Goal: Task Accomplishment & Management: Complete application form

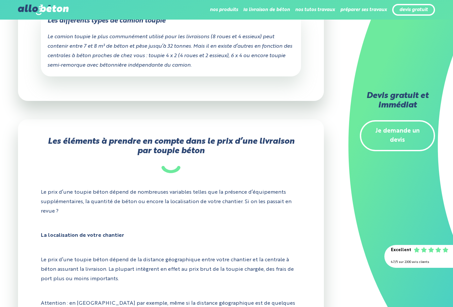
click at [330, 204] on div "Accueil La livraison de béton Combien coûte une toupie béton ? Combien coûte un…" at bounding box center [226, 139] width 417 height 1269
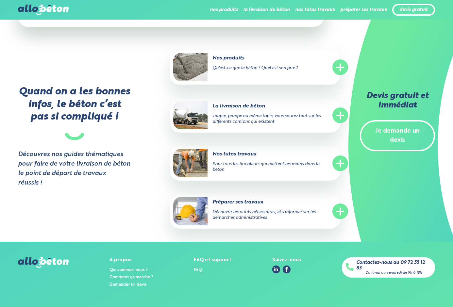
scroll to position [1255, 0]
click at [383, 134] on link "Je demande un devis" at bounding box center [397, 135] width 75 height 31
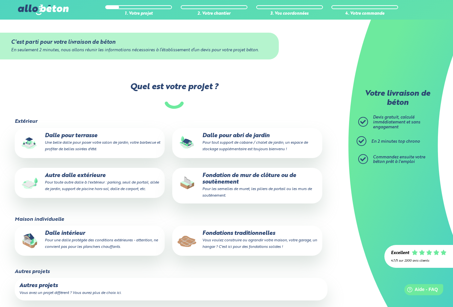
click at [104, 241] on small "Pour une dalle protégée des conditions extérieures - attention, ne convient pas…" at bounding box center [101, 244] width 113 height 10
click at [0, 0] on input "Dalle intérieur Pour une dalle protégée des conditions extérieures - attention,…" at bounding box center [0, 0] width 0 height 0
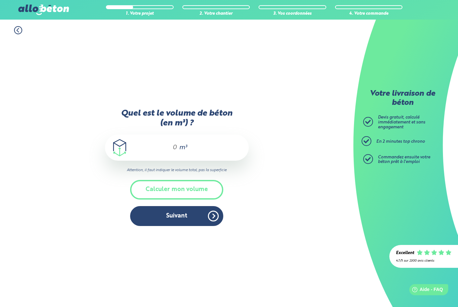
click at [172, 152] on input "Quel est le volume de béton (en m³) ?" at bounding box center [171, 148] width 11 height 8
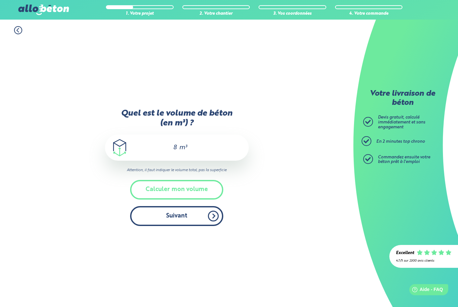
type input "8"
click at [172, 217] on button "Suivant" at bounding box center [176, 216] width 93 height 20
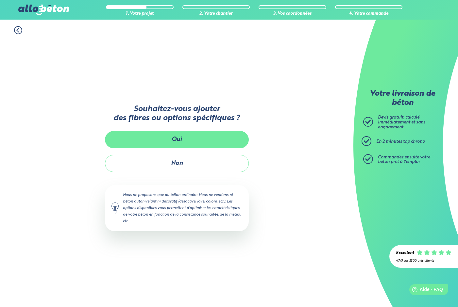
click at [177, 139] on button "Oui" at bounding box center [177, 139] width 144 height 17
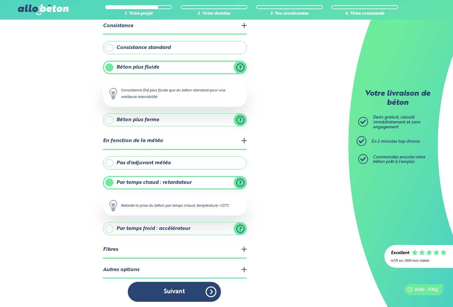
scroll to position [41, 0]
click at [244, 248] on legend "Fibres" at bounding box center [175, 250] width 144 height 17
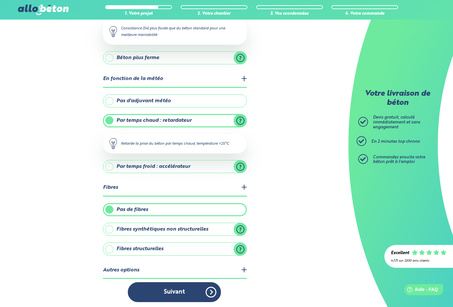
scroll to position [103, 0]
click at [111, 230] on label "Fibres synthétiques non structurelles" at bounding box center [175, 229] width 144 height 13
click at [0, 0] on input "Fibres synthétiques non structurelles" at bounding box center [0, 0] width 0 height 0
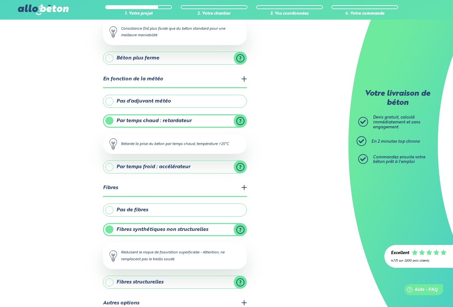
click at [135, 279] on label "Fibres structurelles" at bounding box center [175, 282] width 144 height 13
click at [0, 0] on input "Fibres structurelles" at bounding box center [0, 0] width 0 height 0
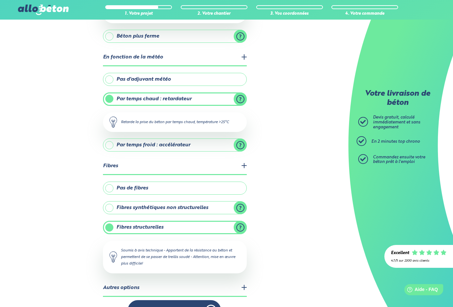
scroll to position [125, 0]
click at [167, 209] on label "Fibres synthétiques non structurelles" at bounding box center [175, 207] width 144 height 13
click at [0, 0] on input "Fibres synthétiques non structurelles" at bounding box center [0, 0] width 0 height 0
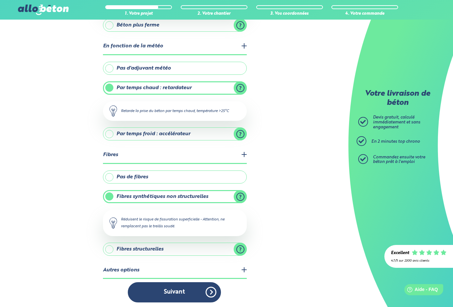
scroll to position [136, 0]
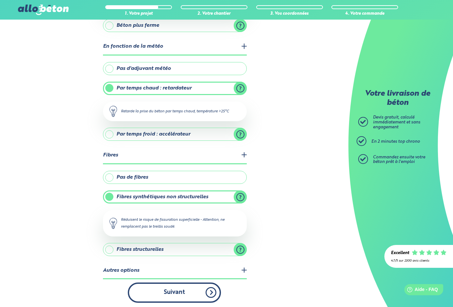
click at [175, 288] on button "Suivant" at bounding box center [174, 293] width 93 height 20
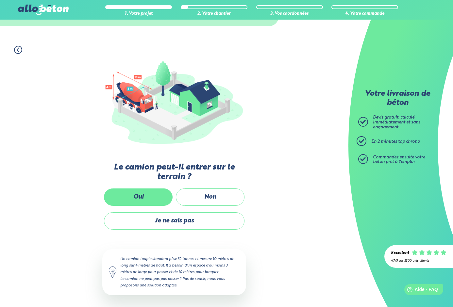
click at [142, 196] on label "Oui" at bounding box center [138, 197] width 69 height 17
click at [0, 0] on input "Oui" at bounding box center [0, 0] width 0 height 0
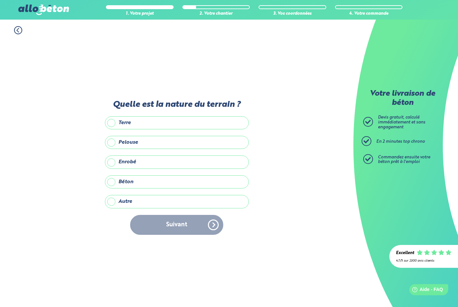
click at [112, 204] on label "Autre" at bounding box center [177, 201] width 144 height 13
click at [0, 0] on input "Autre" at bounding box center [0, 0] width 0 height 0
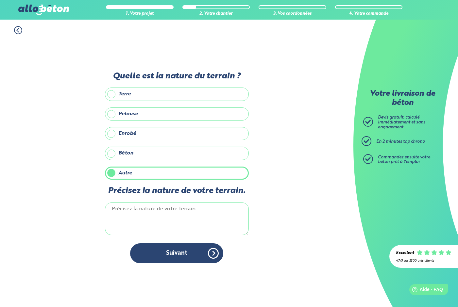
click at [121, 213] on textarea "Précisez la nature de votre terrain." at bounding box center [177, 219] width 144 height 33
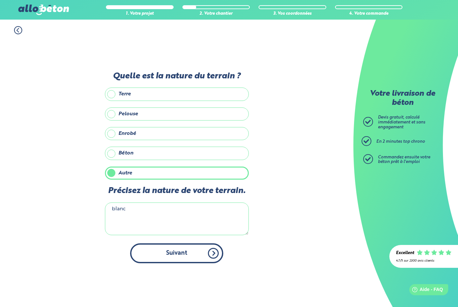
type textarea "blanc"
click at [168, 256] on button "Suivant" at bounding box center [176, 254] width 93 height 20
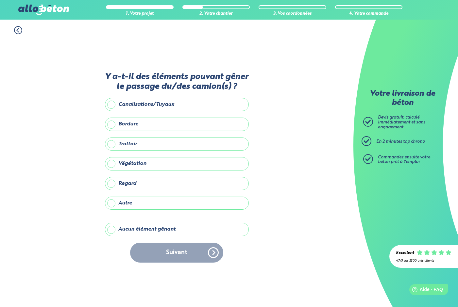
click at [112, 127] on label "Bordure" at bounding box center [177, 124] width 144 height 13
click at [0, 0] on input "Bordure" at bounding box center [0, 0] width 0 height 0
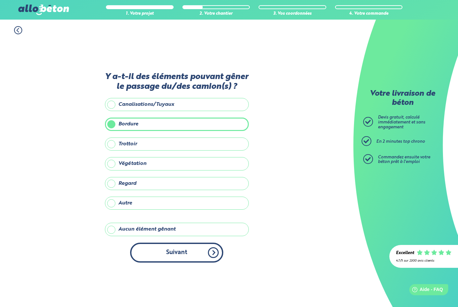
click at [177, 249] on button "Suivant" at bounding box center [176, 253] width 93 height 20
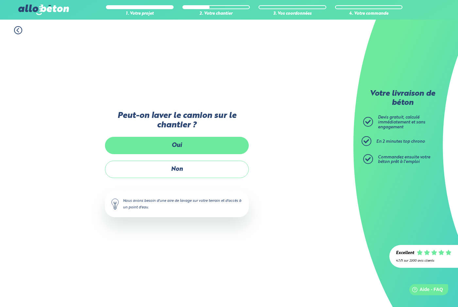
click at [182, 145] on label "Oui" at bounding box center [177, 145] width 144 height 17
click at [0, 0] on input "Oui" at bounding box center [0, 0] width 0 height 0
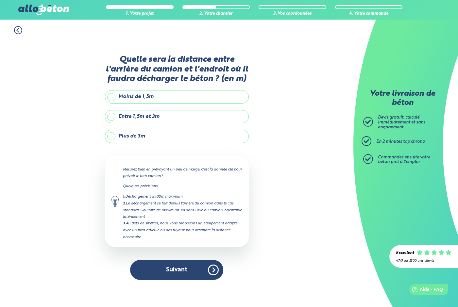
click at [112, 97] on label "Moins de 1,5m" at bounding box center [177, 96] width 144 height 13
click at [0, 0] on input "Moins de 1,5m" at bounding box center [0, 0] width 0 height 0
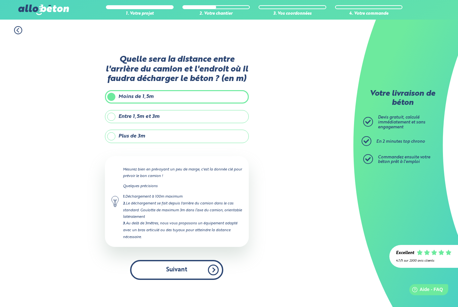
click at [184, 267] on button "Suivant" at bounding box center [176, 270] width 93 height 20
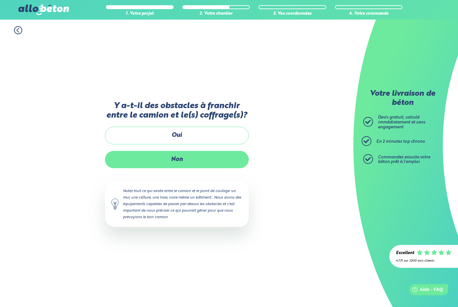
click at [172, 160] on label "Non" at bounding box center [177, 159] width 144 height 17
click at [0, 0] on input "Non" at bounding box center [0, 0] width 0 height 0
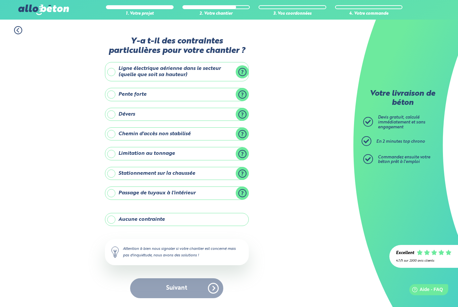
click at [114, 219] on label "Aucune contrainte" at bounding box center [177, 219] width 144 height 13
click at [0, 0] on input "Aucune contrainte" at bounding box center [0, 0] width 0 height 0
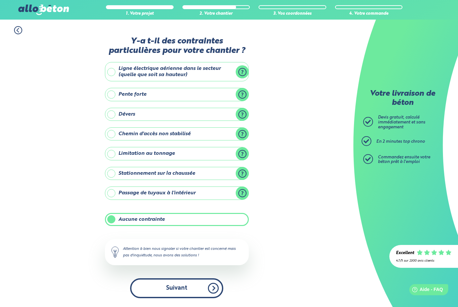
click at [169, 288] on button "Suivant" at bounding box center [176, 289] width 93 height 20
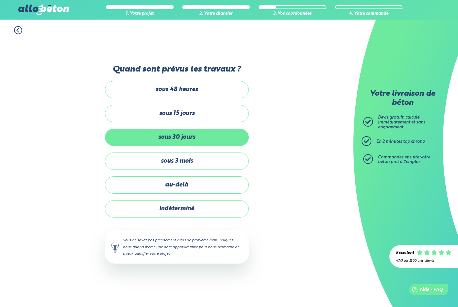
click at [135, 138] on label "sous 30 jours" at bounding box center [177, 137] width 144 height 17
click at [0, 0] on input "sous 30 jours" at bounding box center [0, 0] width 0 height 0
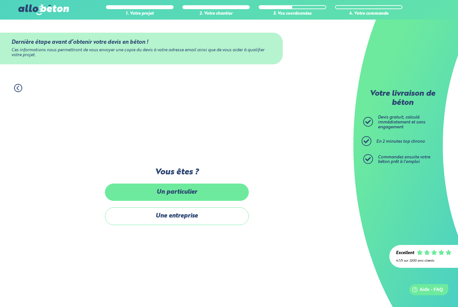
click at [154, 191] on label "Un particulier" at bounding box center [177, 192] width 144 height 17
click at [0, 0] on input "Un particulier" at bounding box center [0, 0] width 0 height 0
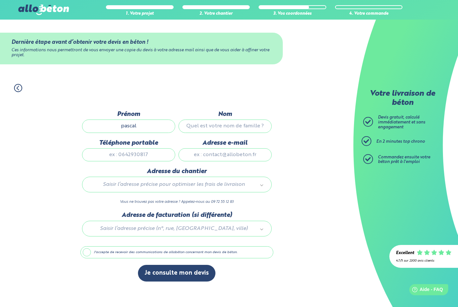
type input "pascal"
type input "Bonne"
type input "[EMAIL_ADDRESS][DOMAIN_NAME]"
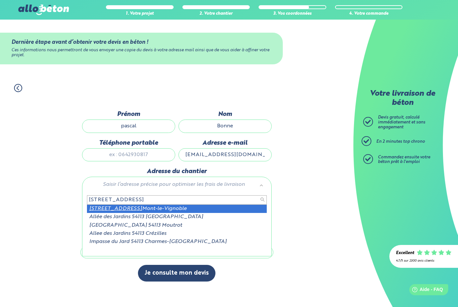
type input "[STREET_ADDRESS]"
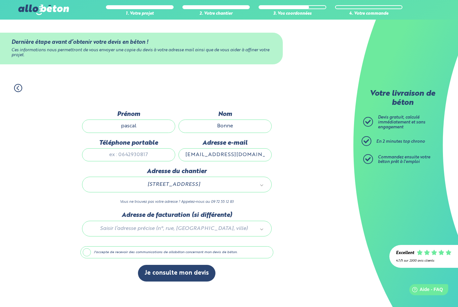
click at [109, 250] on label "J'accepte de recevoir des communications de allobéton concernant mon devis de b…" at bounding box center [176, 253] width 193 height 12
click at [0, 0] on input "J'accepte de recevoir des communications de allobéton concernant mon devis de b…" at bounding box center [0, 0] width 0 height 0
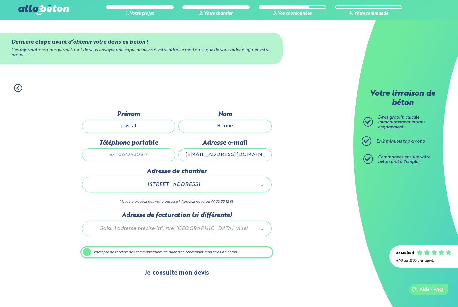
click at [163, 273] on button "Je consulte mon devis" at bounding box center [177, 273] width 78 height 17
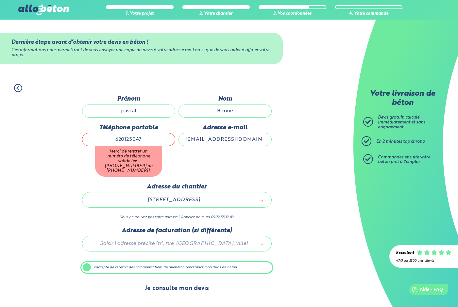
click at [177, 289] on button "Je consulte mon devis" at bounding box center [177, 289] width 78 height 17
click at [114, 143] on input "620125047" at bounding box center [128, 139] width 93 height 13
type input "0620125047"
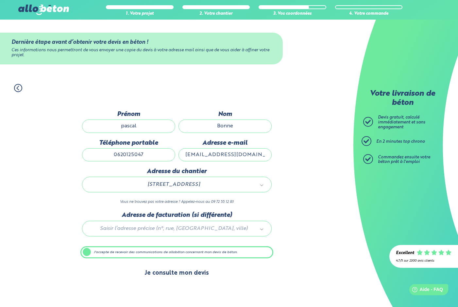
click at [170, 287] on div "Je consulte mon devis" at bounding box center [176, 276] width 193 height 23
click at [168, 276] on button "Je consulte mon devis" at bounding box center [177, 273] width 78 height 17
